Goal: Communication & Community: Ask a question

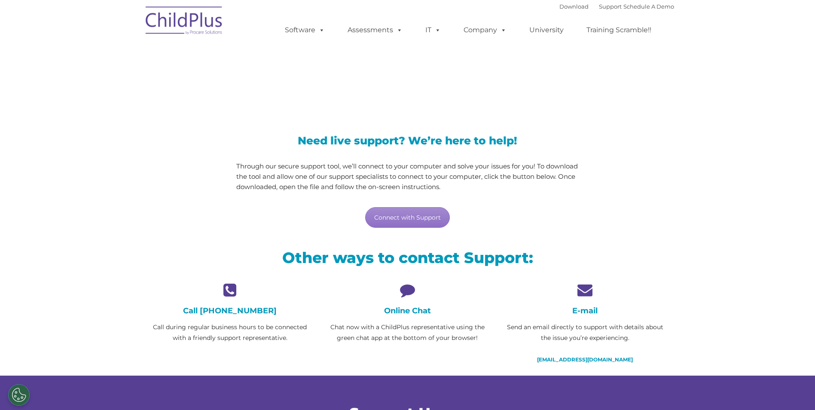
click at [408, 294] on icon at bounding box center [407, 289] width 165 height 15
click at [408, 311] on h4 "Online Chat" at bounding box center [407, 310] width 165 height 9
click at [417, 217] on link "Connect with Support" at bounding box center [407, 217] width 85 height 21
click at [413, 300] on div "Online Chat Chat now with a ChildPlus representative using the green chat app a…" at bounding box center [407, 312] width 165 height 61
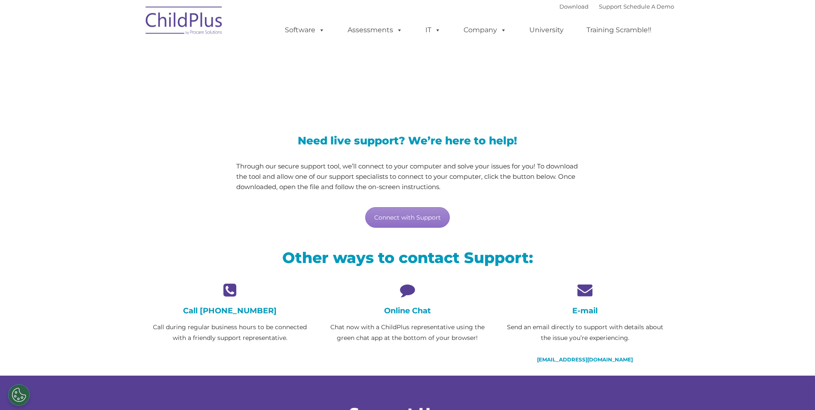
drag, startPoint x: 413, startPoint y: 300, endPoint x: 410, endPoint y: 288, distance: 12.5
click at [410, 288] on icon at bounding box center [407, 289] width 165 height 15
click at [404, 308] on h4 "Online Chat" at bounding box center [407, 310] width 165 height 9
click at [407, 217] on link "Connect with Support" at bounding box center [407, 217] width 85 height 21
click at [406, 288] on icon at bounding box center [407, 289] width 165 height 15
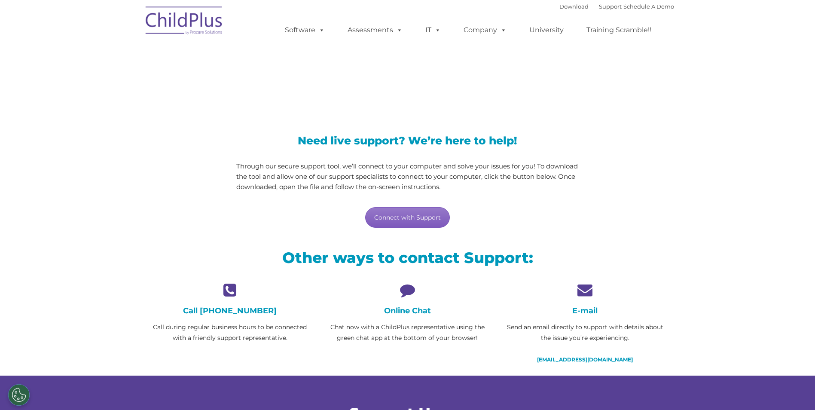
click at [410, 215] on link "Connect with Support" at bounding box center [407, 217] width 85 height 21
click at [409, 292] on icon at bounding box center [407, 289] width 165 height 15
click at [400, 314] on h4 "Online Chat" at bounding box center [407, 310] width 165 height 9
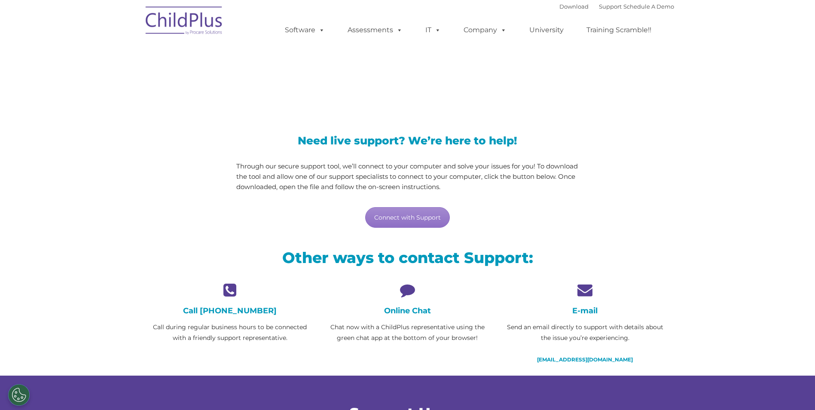
click at [402, 288] on icon at bounding box center [407, 289] width 165 height 15
click at [425, 216] on link "Connect with Support" at bounding box center [407, 217] width 85 height 21
click at [696, 220] on section "LiveSupport with SplashTop Need live support? We’re here to help! Through our s…" at bounding box center [407, 229] width 815 height 459
click at [405, 289] on icon at bounding box center [407, 289] width 165 height 15
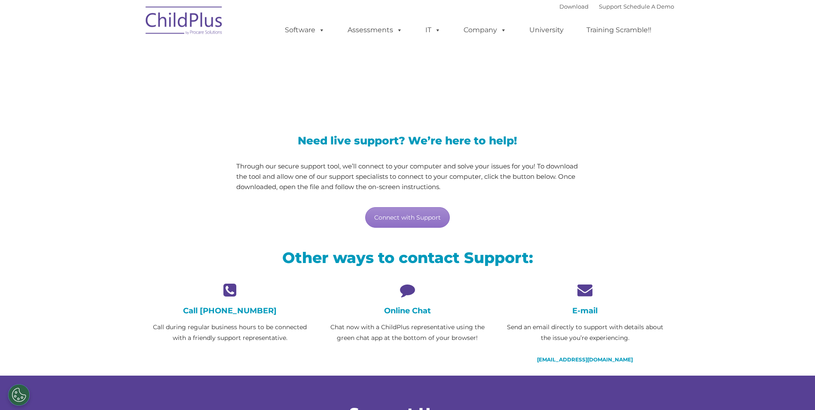
click at [405, 289] on icon at bounding box center [407, 289] width 165 height 15
click at [403, 314] on h4 "Online Chat" at bounding box center [407, 310] width 165 height 9
click at [403, 325] on p "Chat now with a ChildPlus representative using the green chat app at the bottom…" at bounding box center [407, 332] width 165 height 21
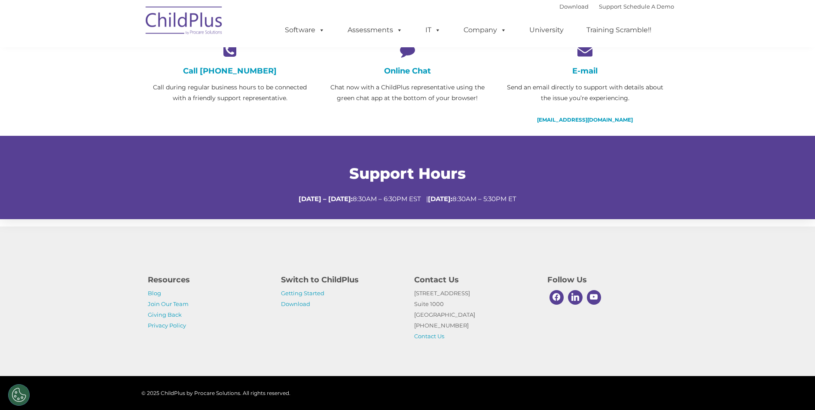
scroll to position [245, 0]
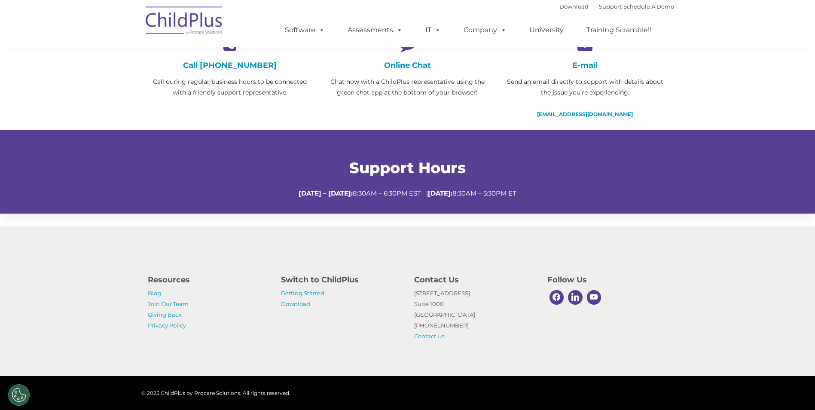
drag, startPoint x: 627, startPoint y: 262, endPoint x: 478, endPoint y: 387, distance: 194.9
click at [478, 387] on div "© 2025 ChildPlus by Procare Solutions. All rights reserved." at bounding box center [407, 392] width 533 height 13
